Goal: Find specific page/section: Find specific page/section

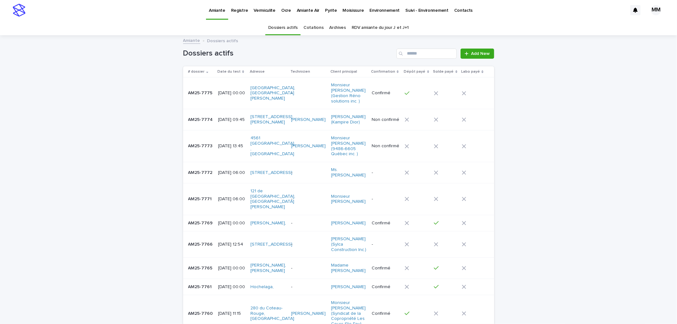
click at [329, 10] on p "Pyrite" at bounding box center [331, 6] width 12 height 13
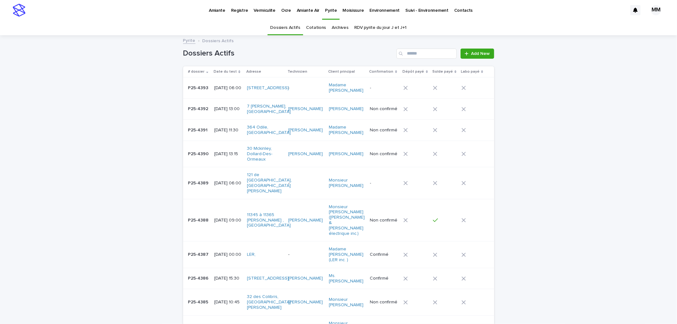
click at [224, 87] on p "[DATE] 06:00" at bounding box center [228, 87] width 28 height 5
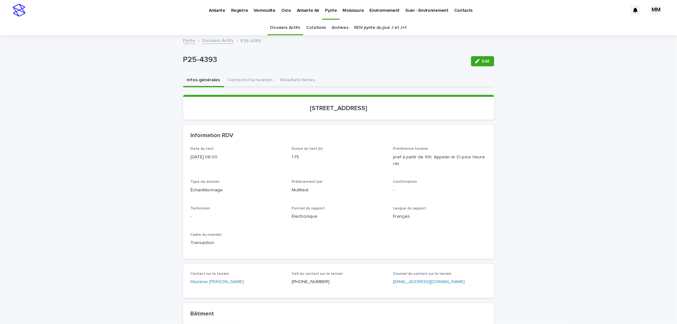
click at [292, 78] on button "Résultats-Notes" at bounding box center [298, 80] width 42 height 13
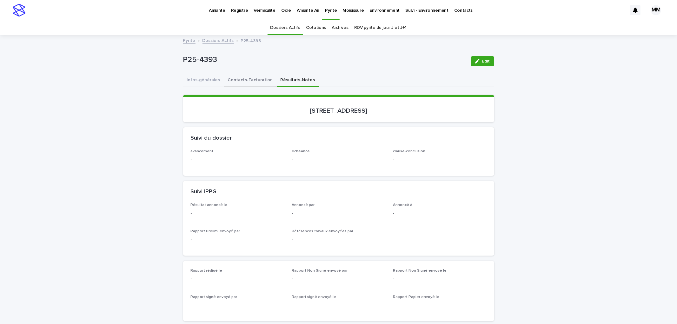
click at [259, 87] on button "Contacts-Facturation" at bounding box center [250, 80] width 53 height 13
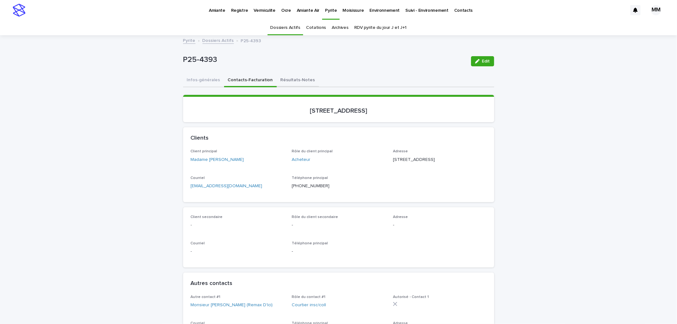
click at [297, 79] on button "Résultats-Notes" at bounding box center [298, 80] width 42 height 13
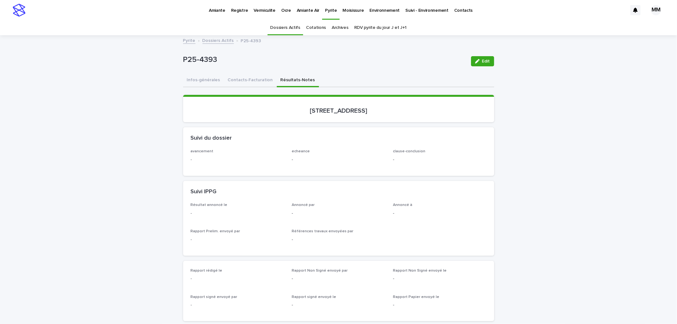
click at [214, 14] on link "Amiante" at bounding box center [217, 10] width 22 height 20
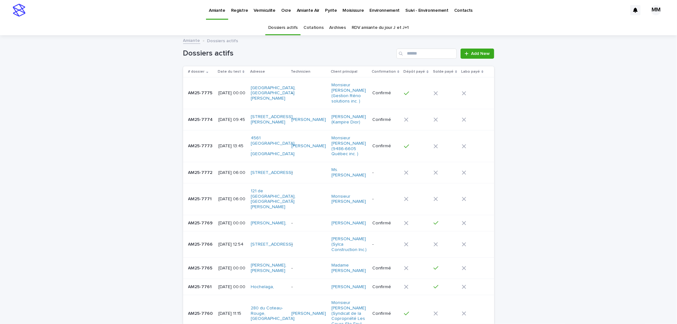
click at [233, 117] on p "[DATE] 09:45" at bounding box center [231, 119] width 27 height 5
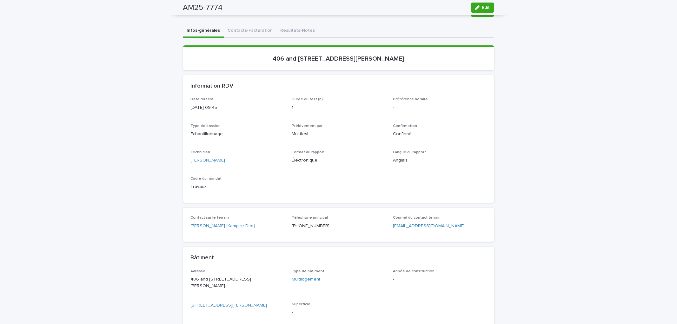
scroll to position [35, 0]
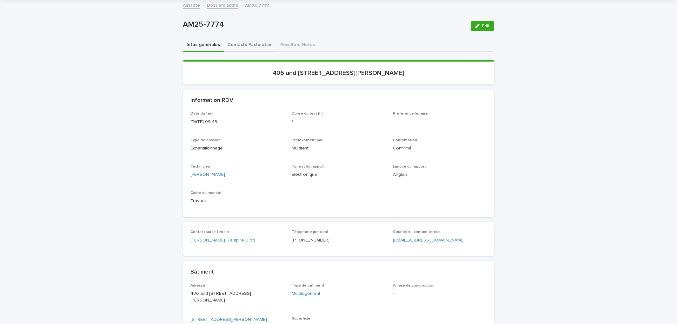
click at [245, 44] on button "Contacts-Facturation" at bounding box center [250, 45] width 53 height 13
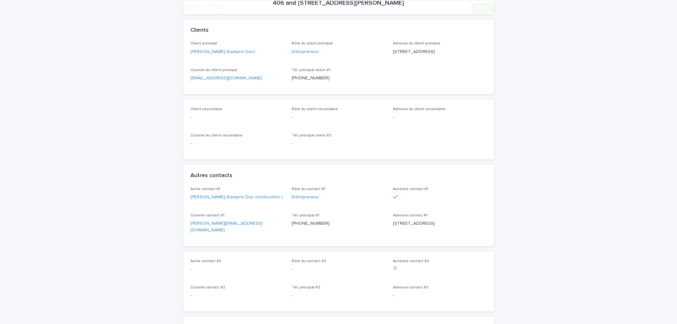
scroll to position [106, 0]
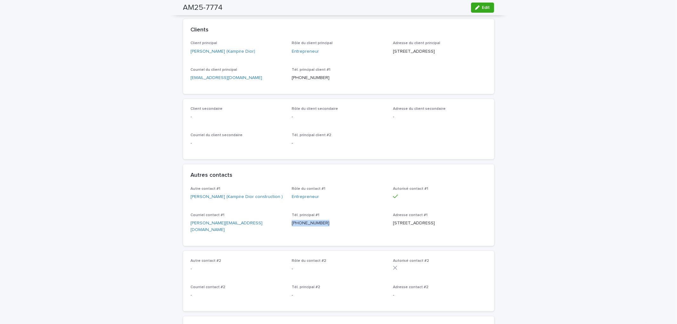
drag, startPoint x: 312, startPoint y: 238, endPoint x: 289, endPoint y: 236, distance: 22.9
click at [292, 227] on p "[PHONE_NUMBER]" at bounding box center [339, 223] width 94 height 7
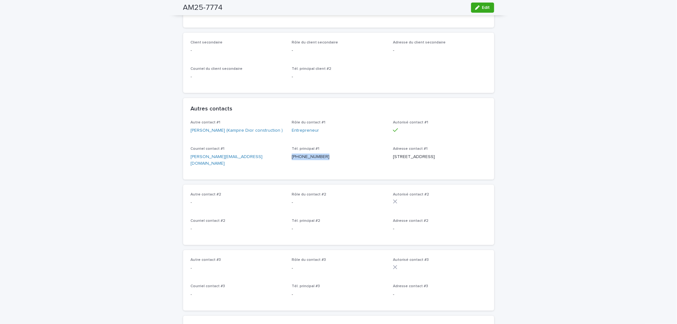
scroll to position [211, 0]
